Goal: Transaction & Acquisition: Purchase product/service

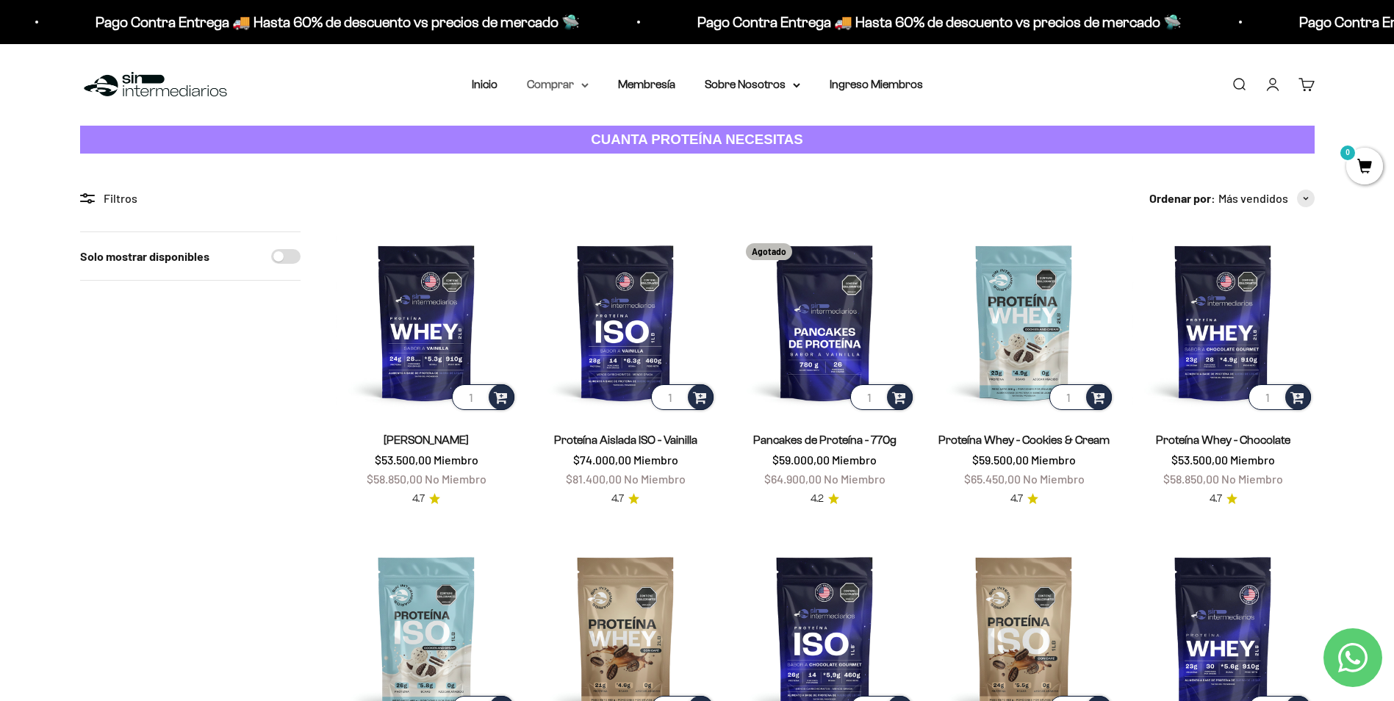
click at [575, 83] on summary "Comprar" at bounding box center [558, 84] width 62 height 19
click at [628, 212] on span "Todos Los Productos" at bounding box center [590, 214] width 108 height 12
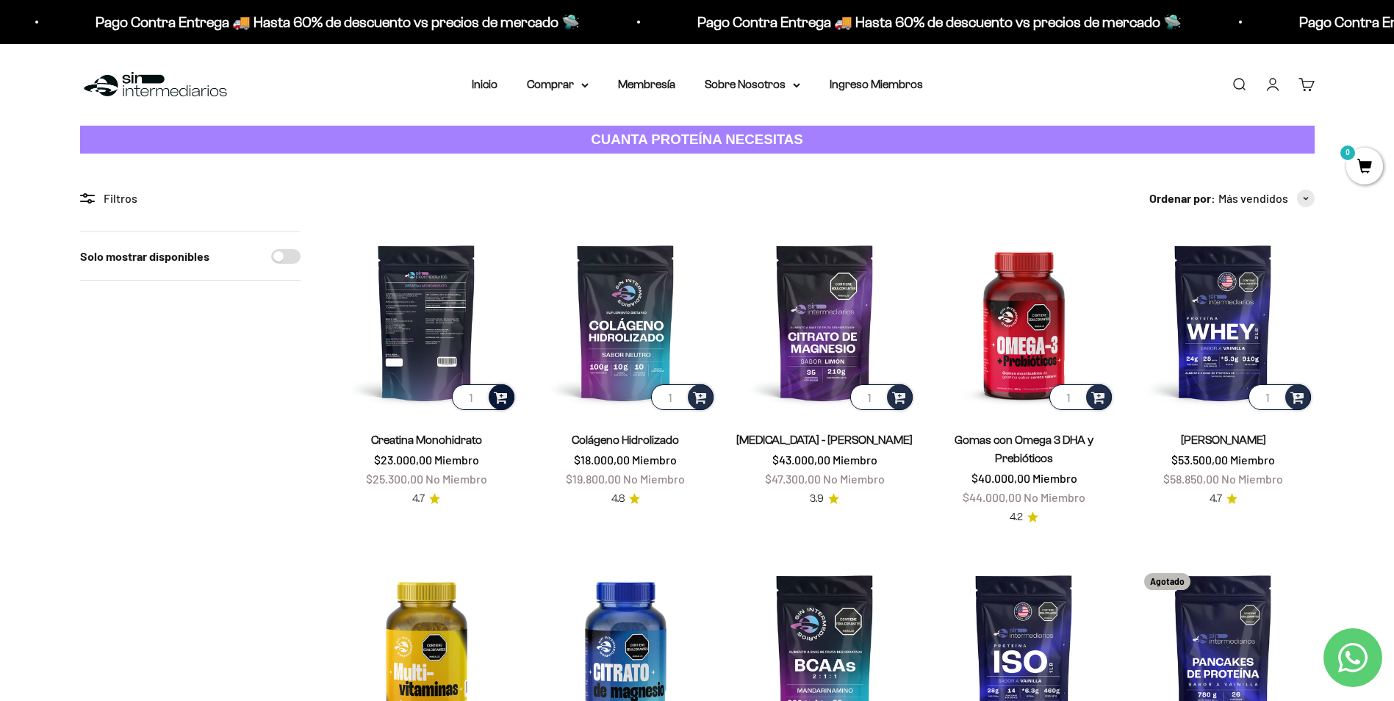
click at [506, 400] on span at bounding box center [501, 396] width 14 height 17
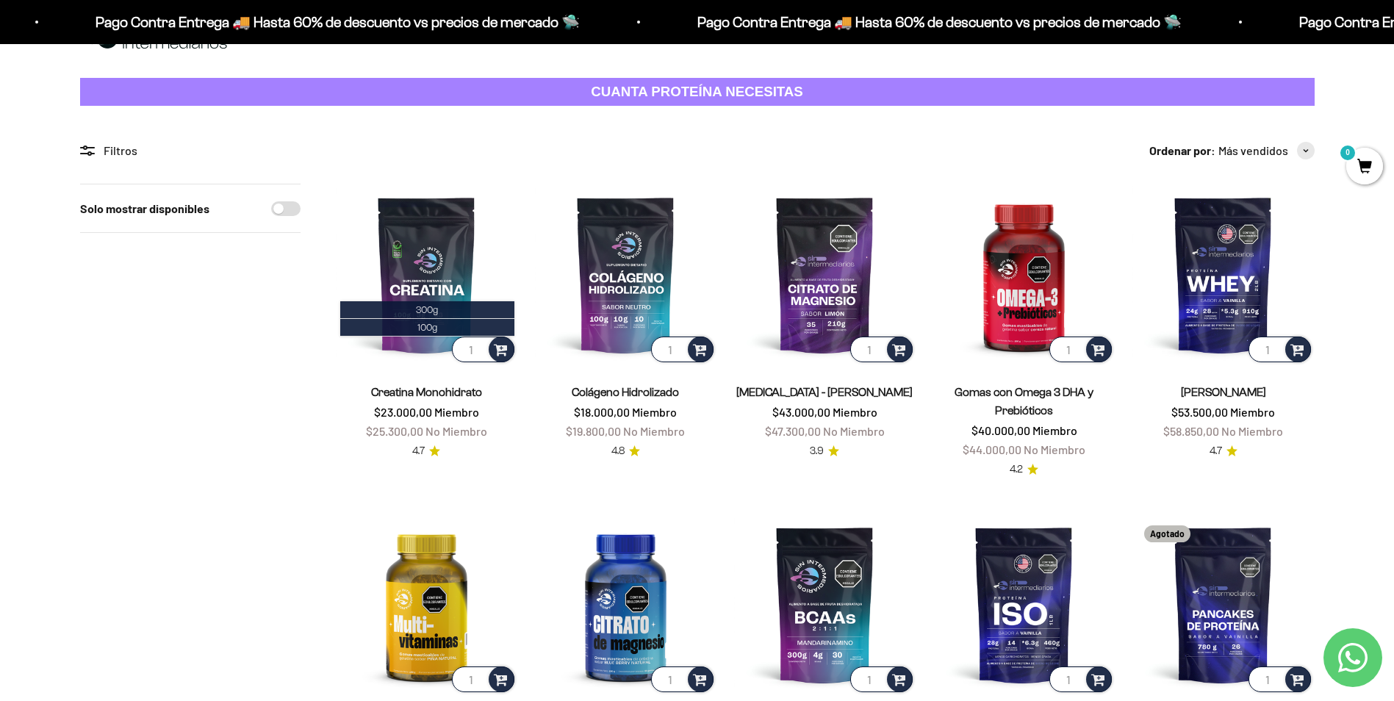
scroll to position [73, 0]
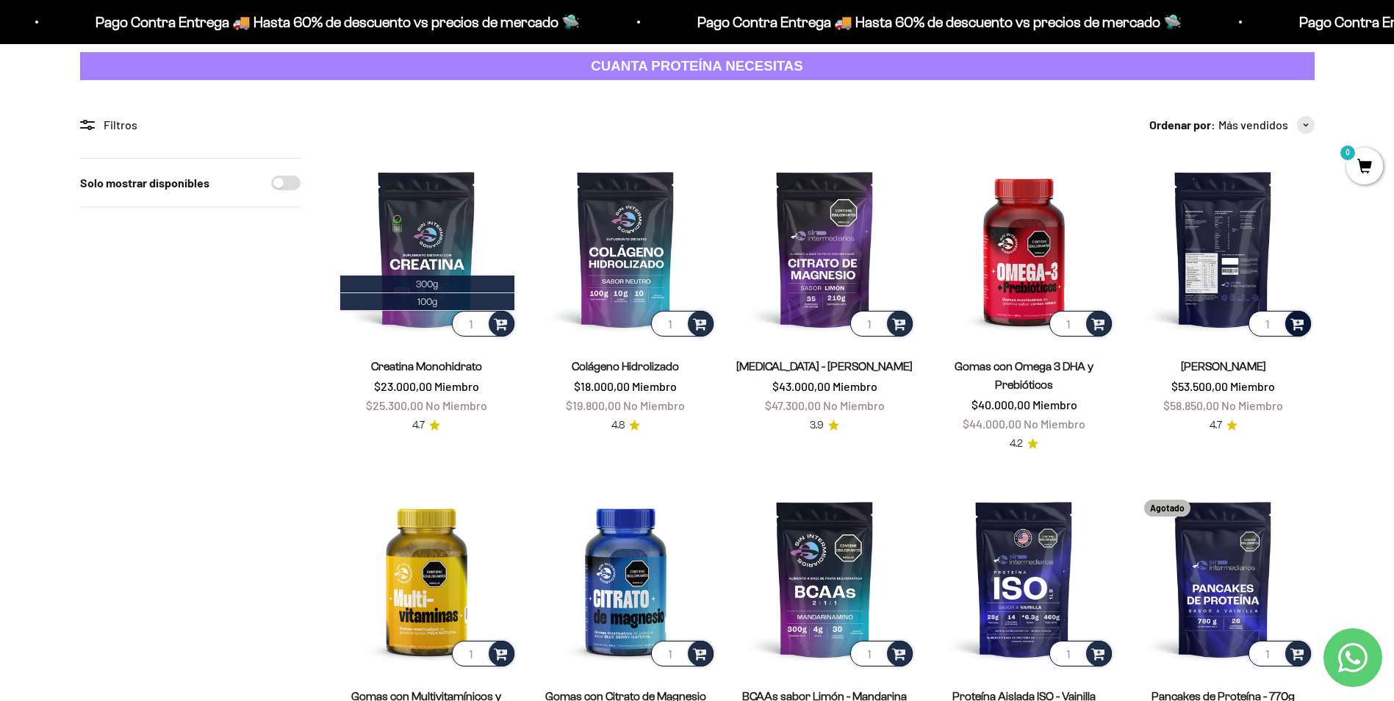
click at [1300, 328] on span at bounding box center [1297, 322] width 14 height 17
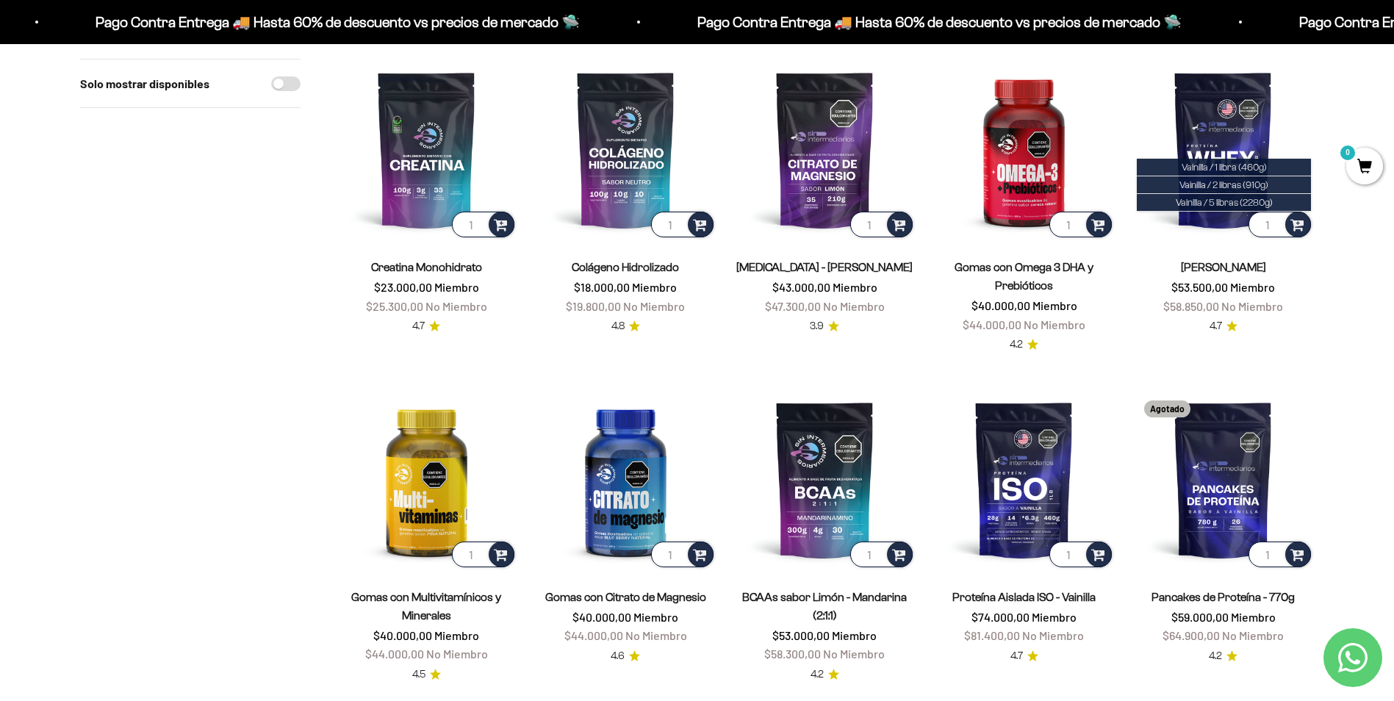
scroll to position [147, 0]
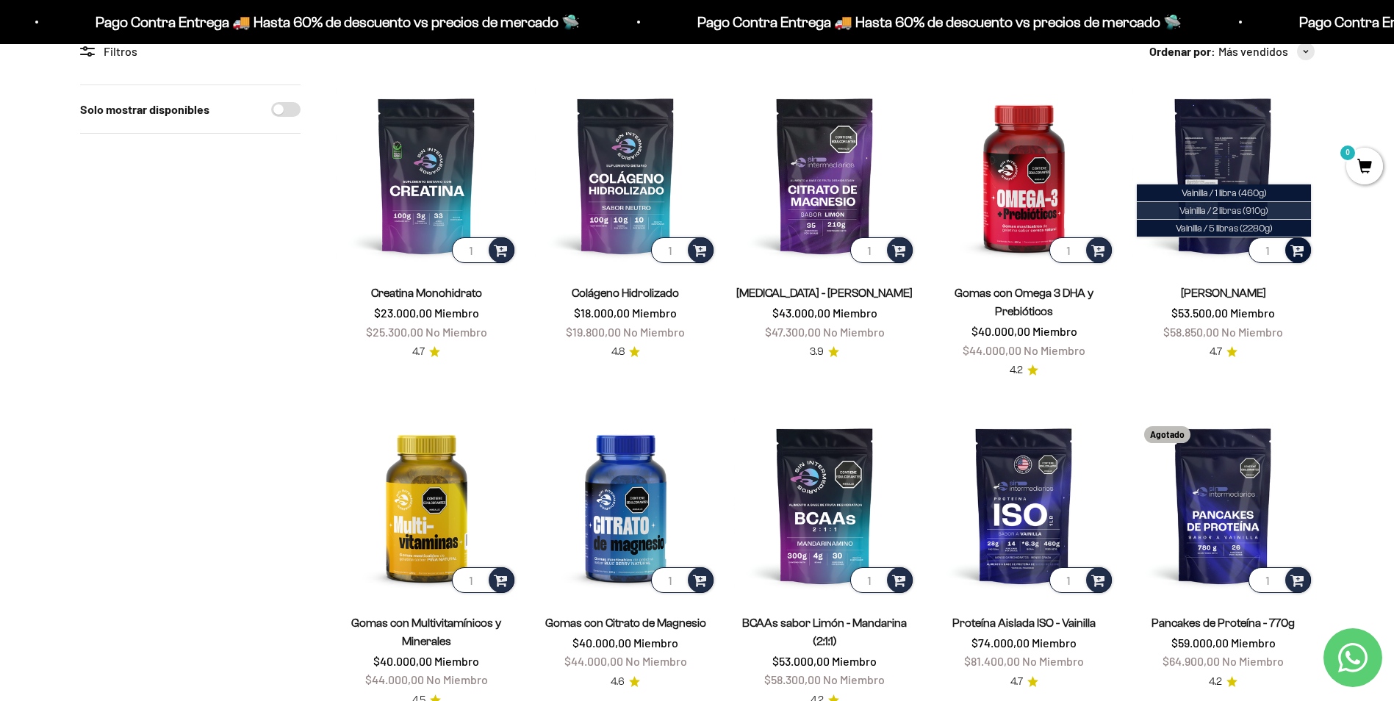
click at [1276, 212] on li "Vainilla / 2 libras (910g)" at bounding box center [1224, 211] width 174 height 18
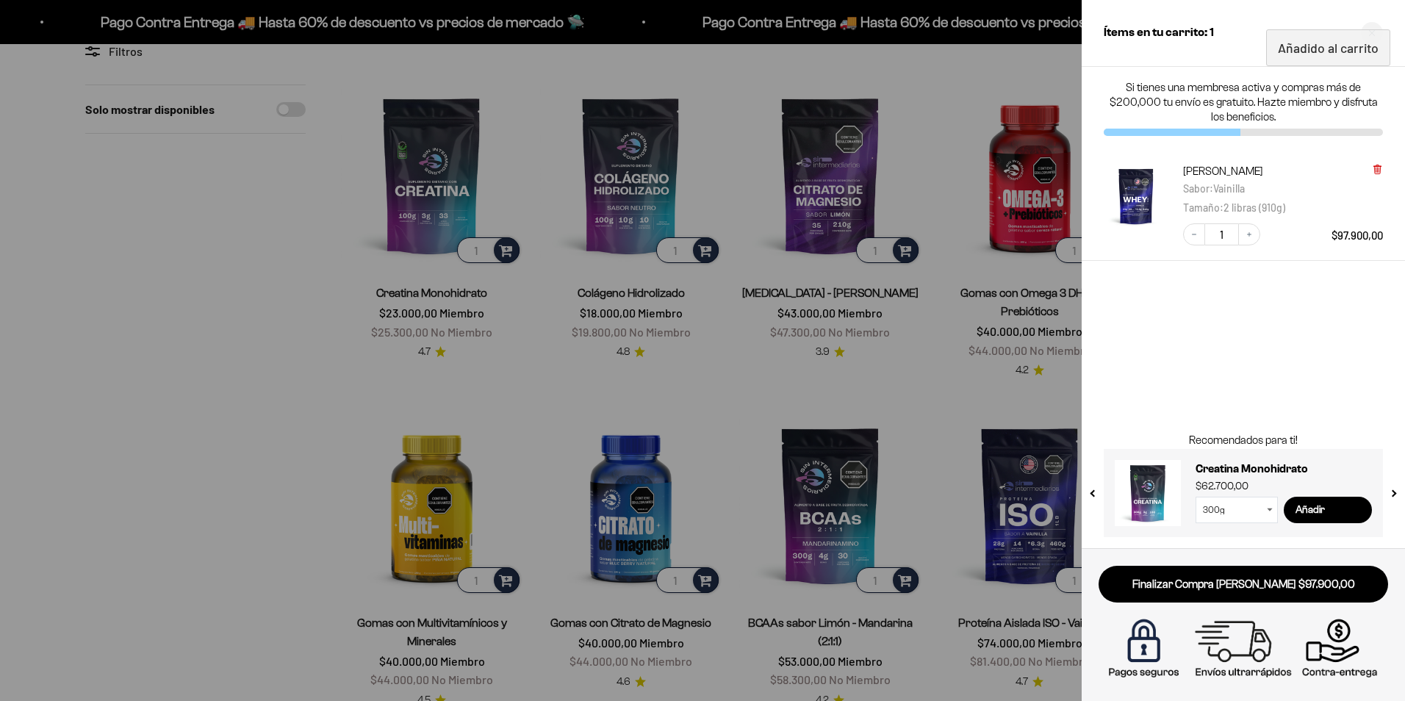
click at [1375, 168] on icon at bounding box center [1377, 169] width 6 height 7
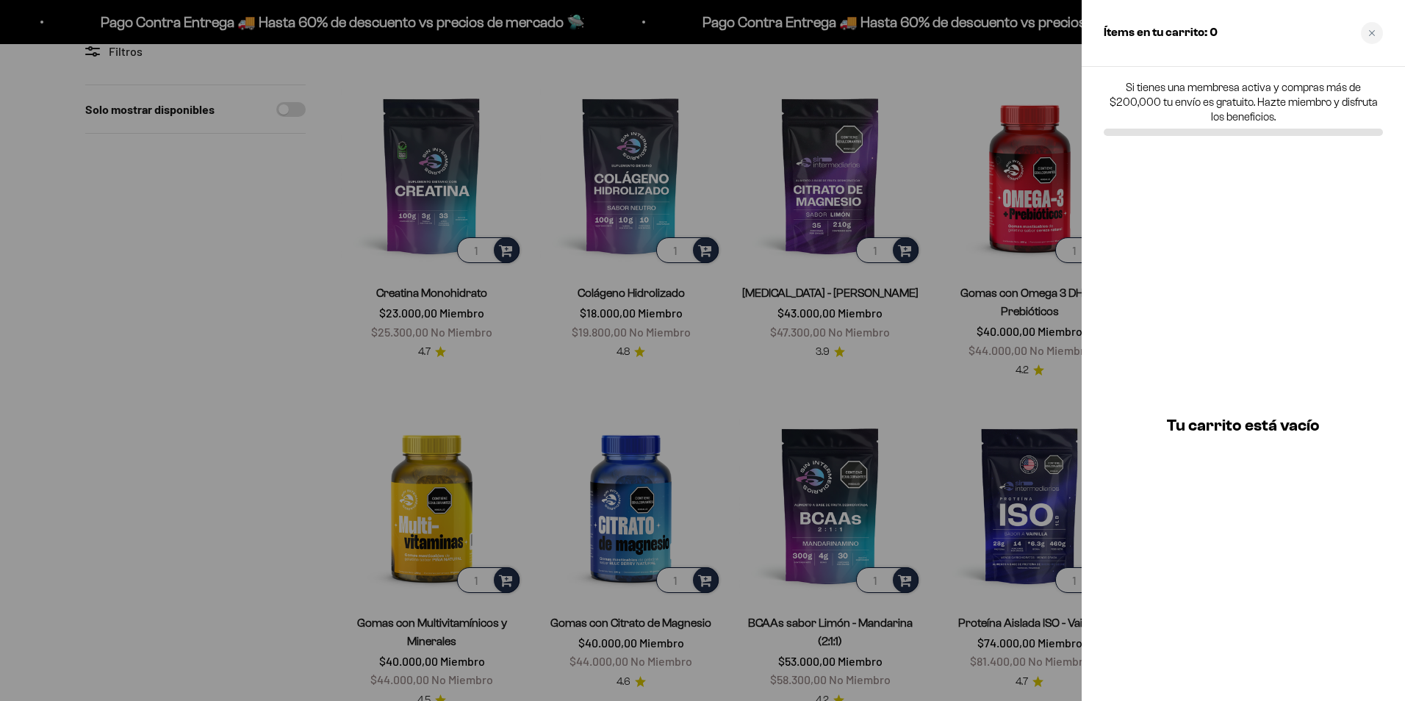
click at [1054, 334] on div at bounding box center [702, 350] width 1405 height 701
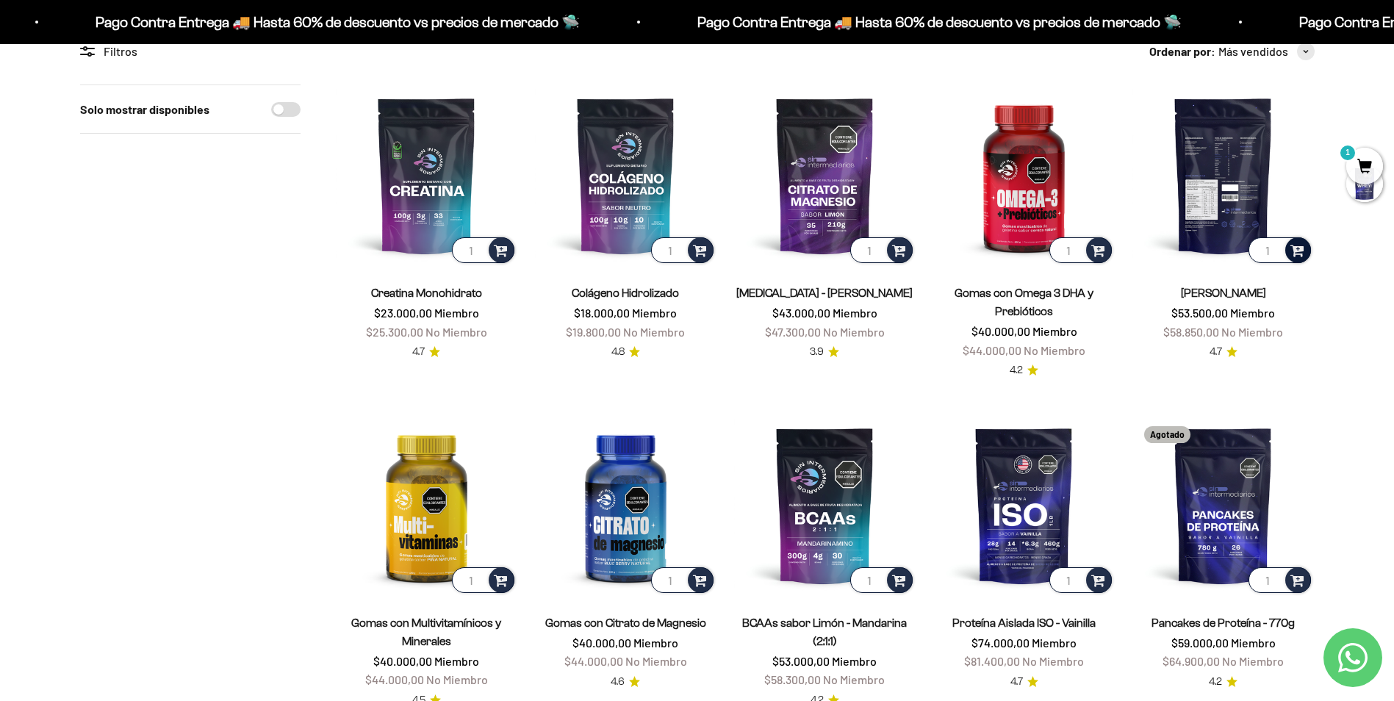
click at [1303, 255] on span at bounding box center [1297, 249] width 14 height 17
click at [1254, 193] on span "Vainilla / 1 libra (460g)" at bounding box center [1224, 192] width 85 height 11
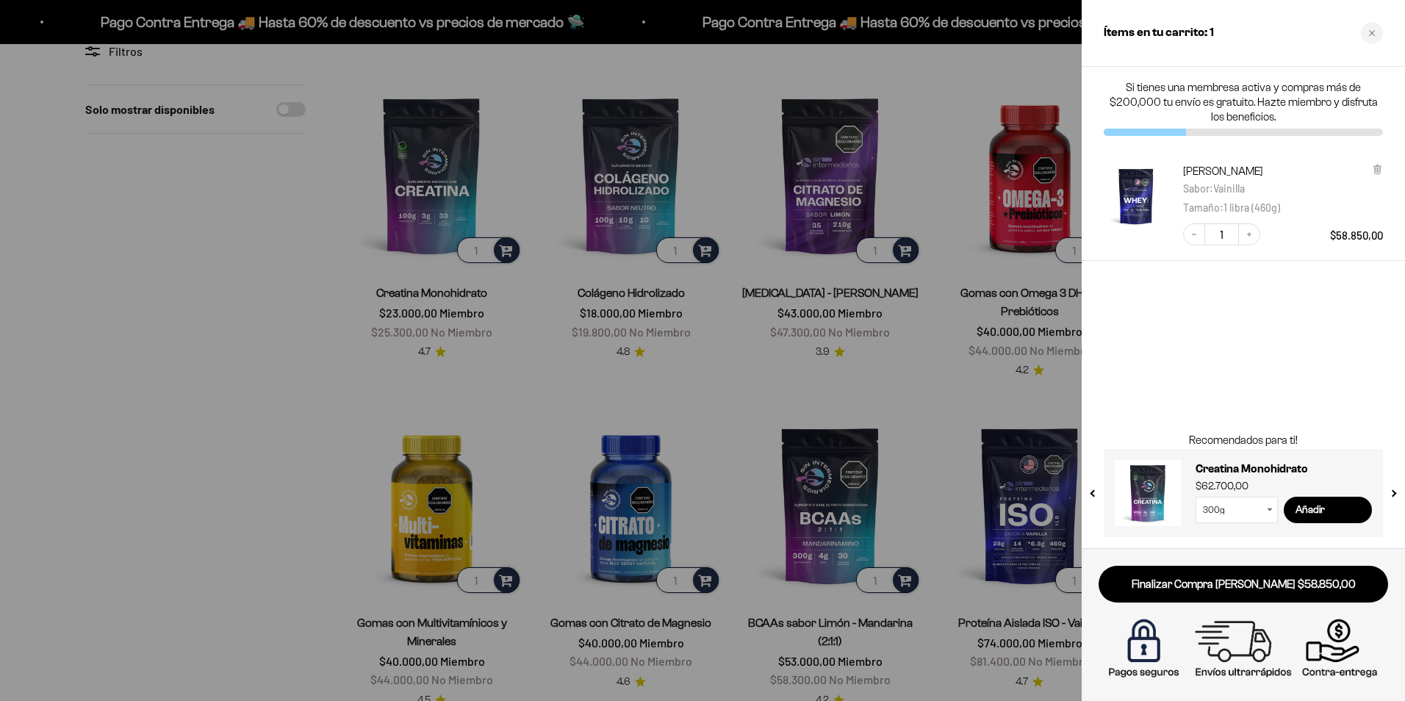
click at [501, 276] on div at bounding box center [702, 350] width 1405 height 701
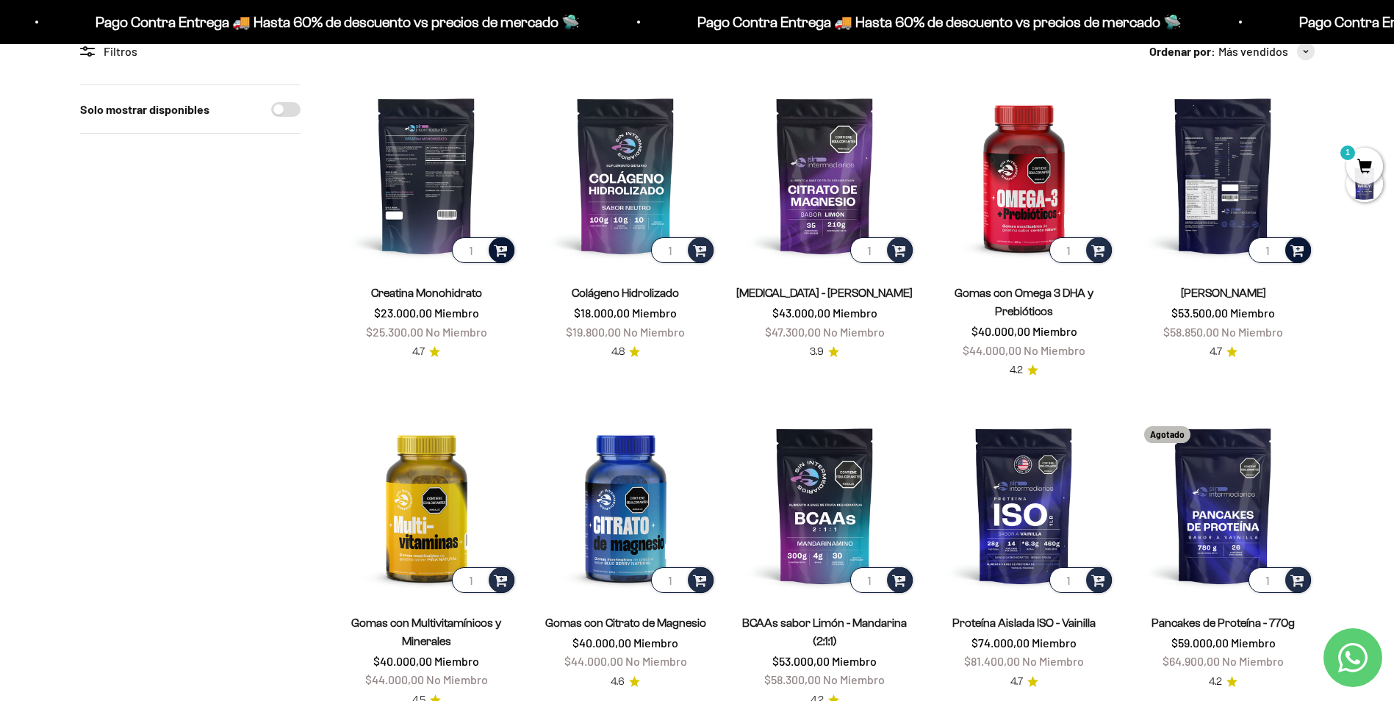
click at [504, 246] on span at bounding box center [501, 249] width 14 height 17
click at [436, 223] on span "100g" at bounding box center [427, 228] width 20 height 11
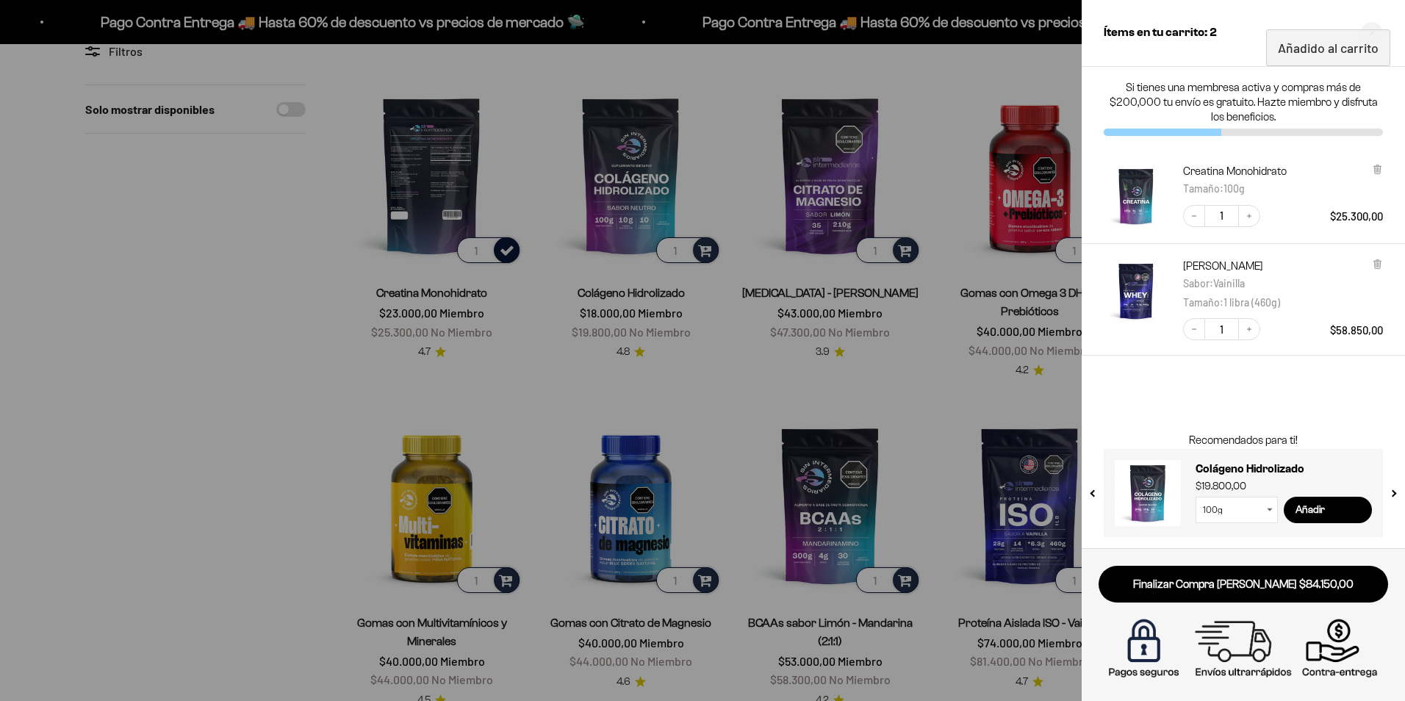
click at [409, 177] on div at bounding box center [702, 350] width 1405 height 701
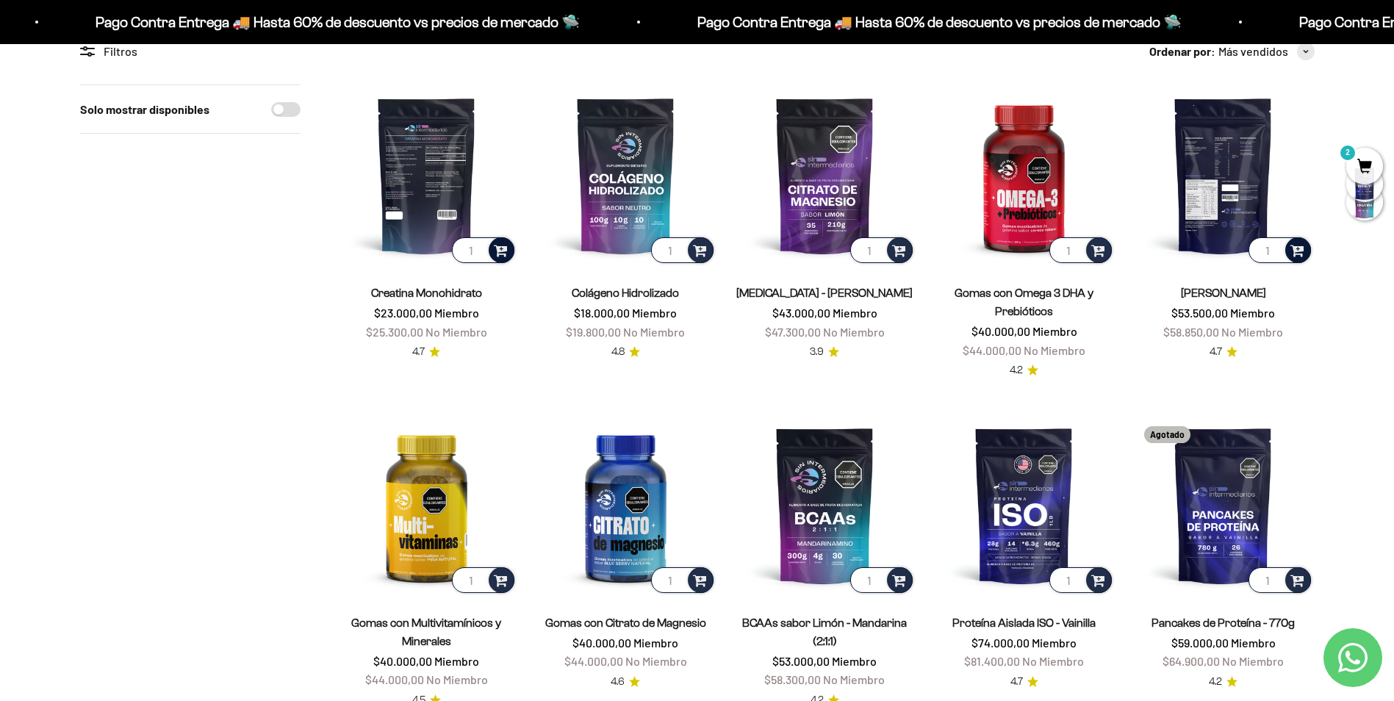
click at [434, 201] on img at bounding box center [426, 174] width 181 height 181
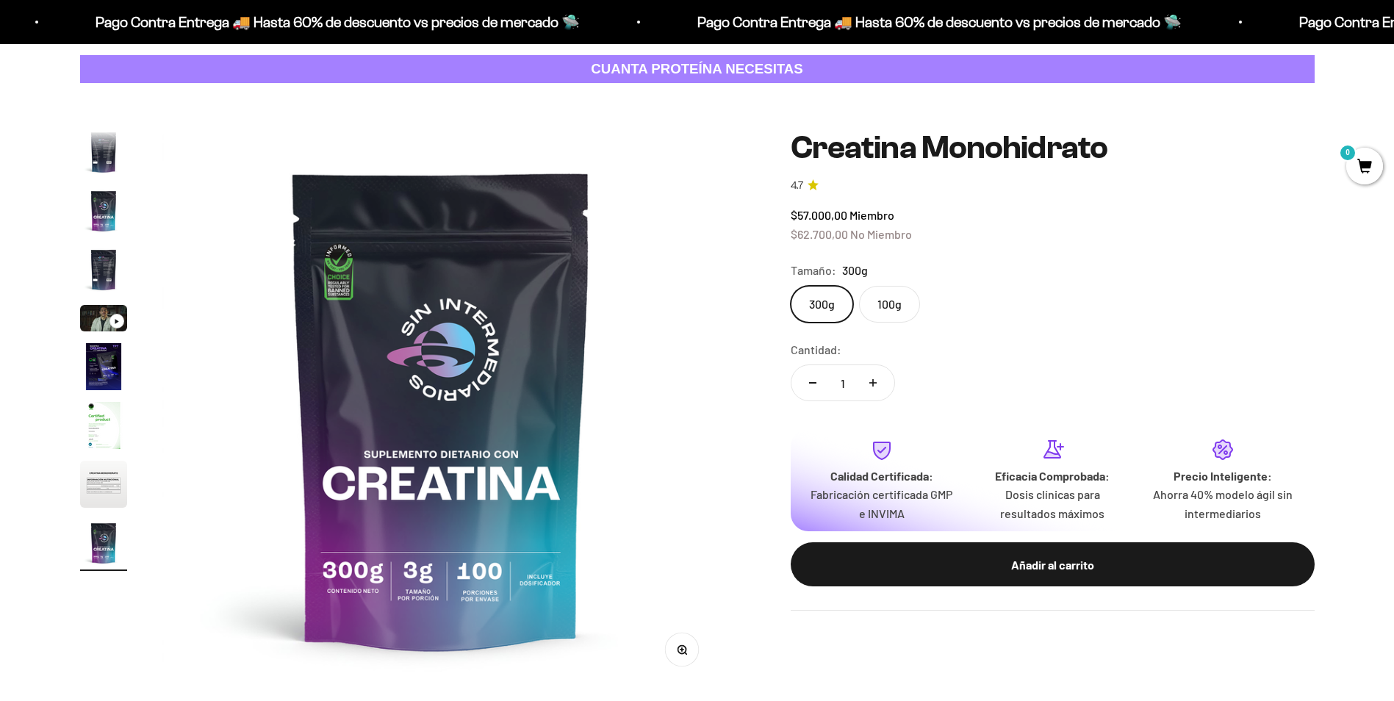
scroll to position [73, 0]
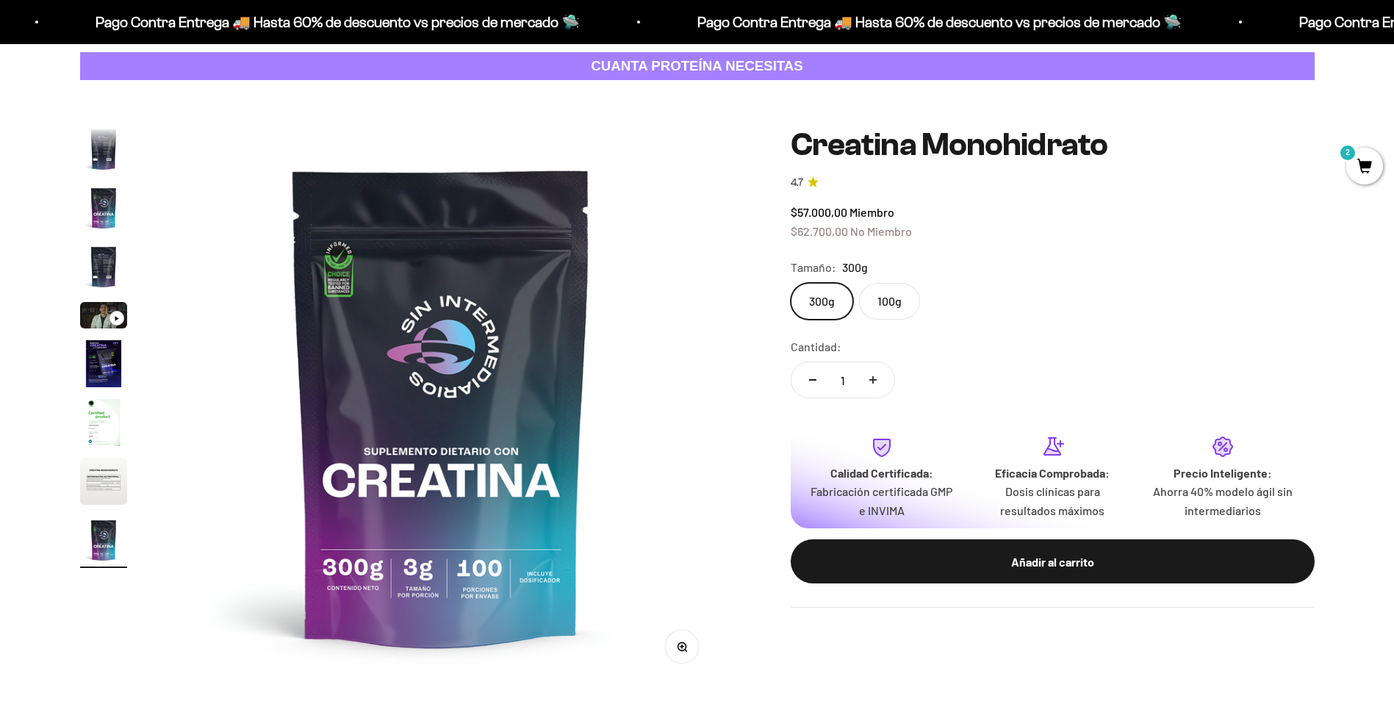
click at [91, 206] on img "Ir al artículo 3" at bounding box center [103, 207] width 47 height 47
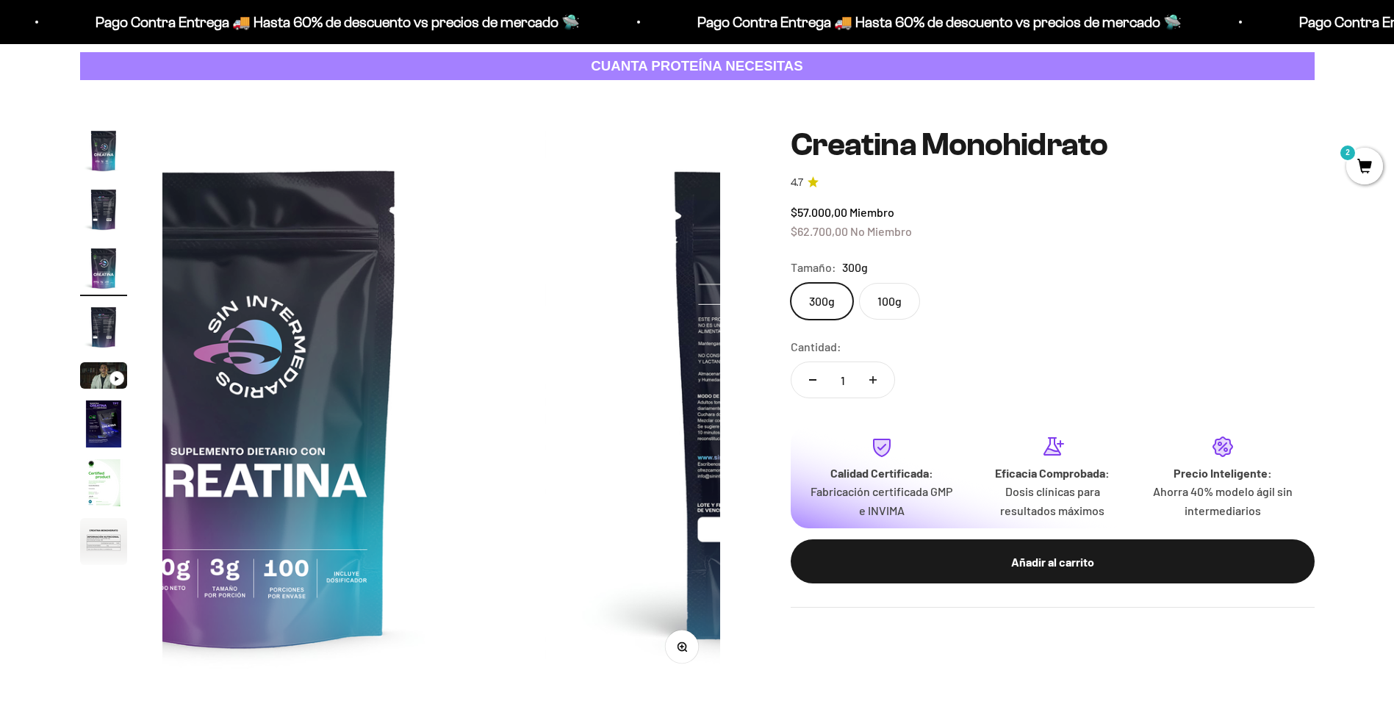
scroll to position [0, 1151]
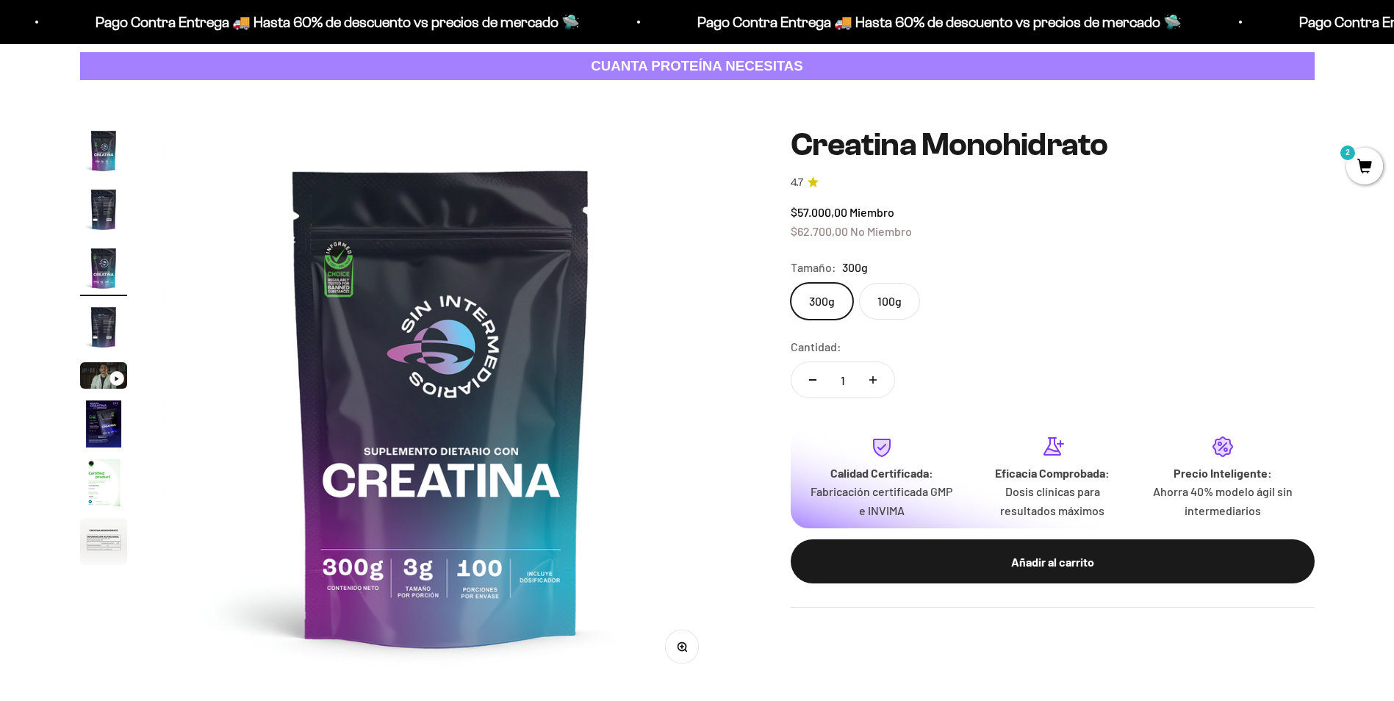
click at [891, 292] on label "100g" at bounding box center [889, 301] width 61 height 37
click at [791, 283] on input "100g" at bounding box center [790, 282] width 1 height 1
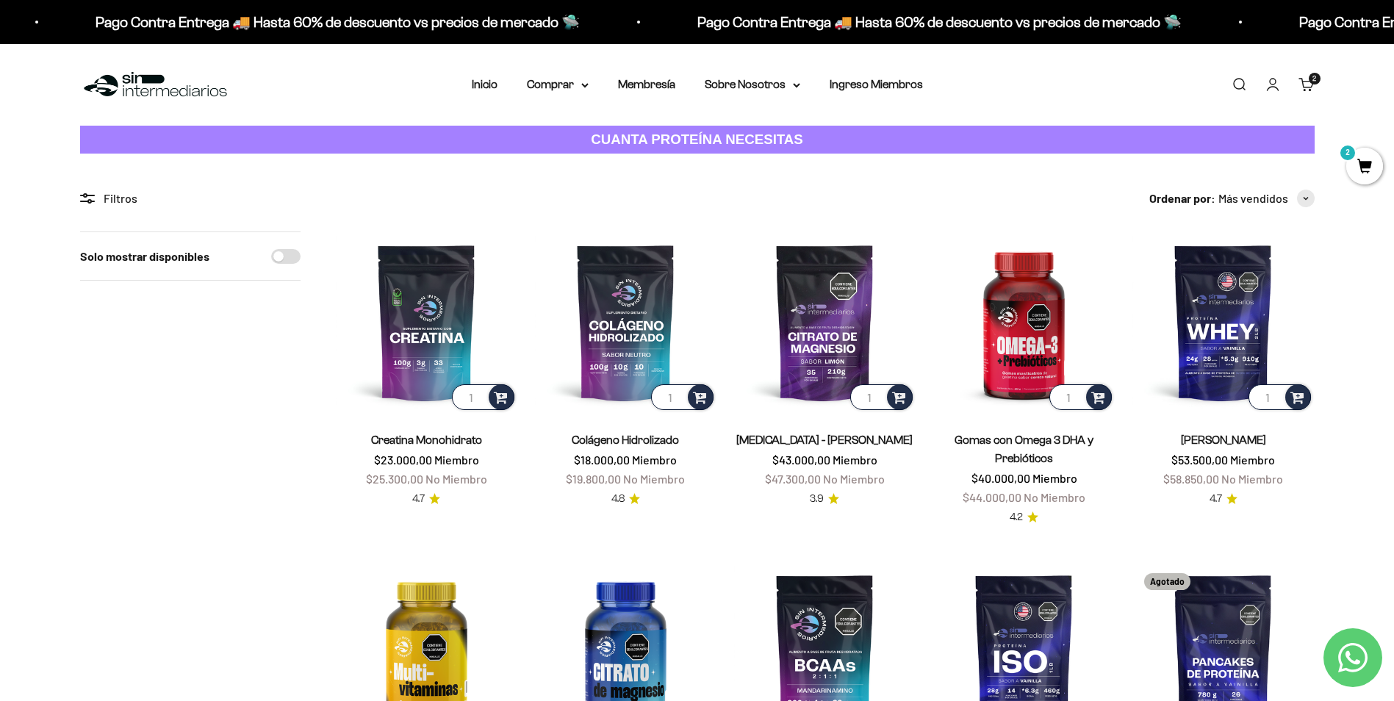
click at [1359, 164] on span "2" at bounding box center [1364, 166] width 37 height 37
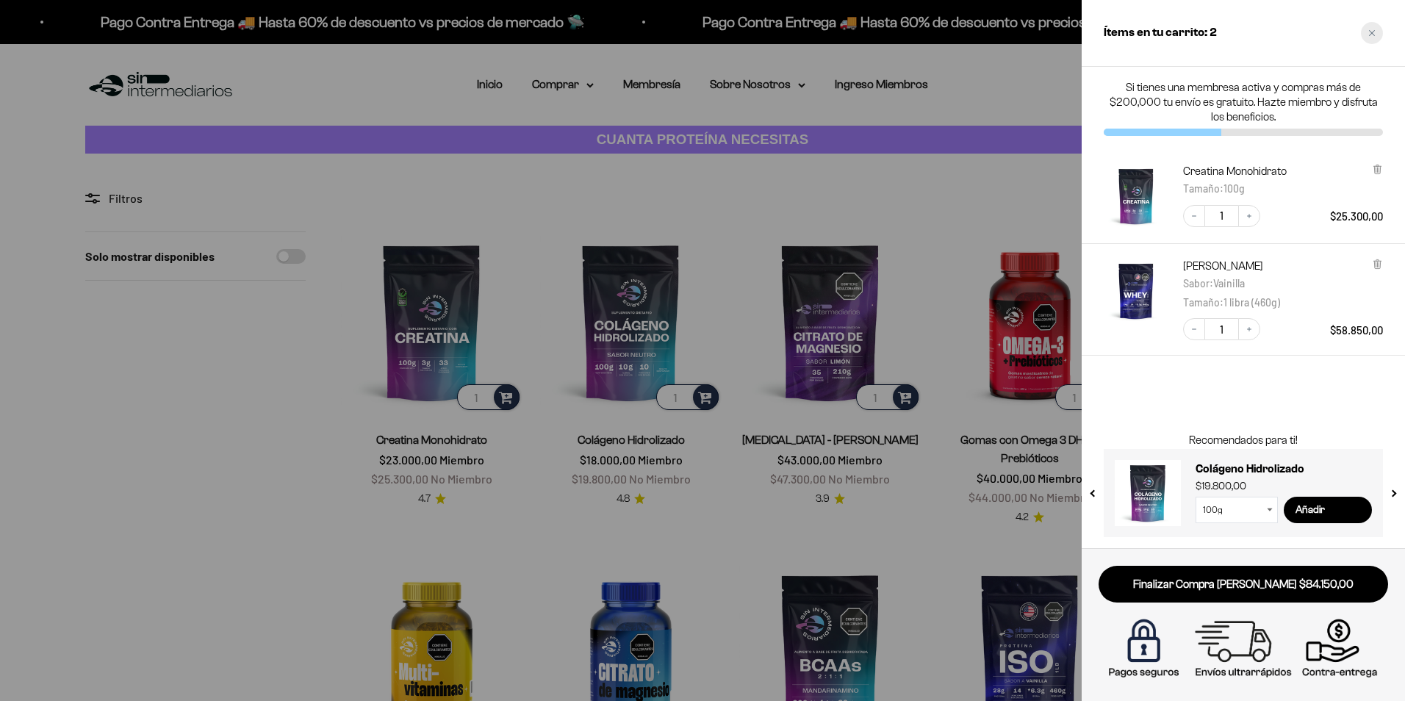
click at [1364, 35] on div "Close cart" at bounding box center [1372, 33] width 22 height 22
